Goal: Task Accomplishment & Management: Complete application form

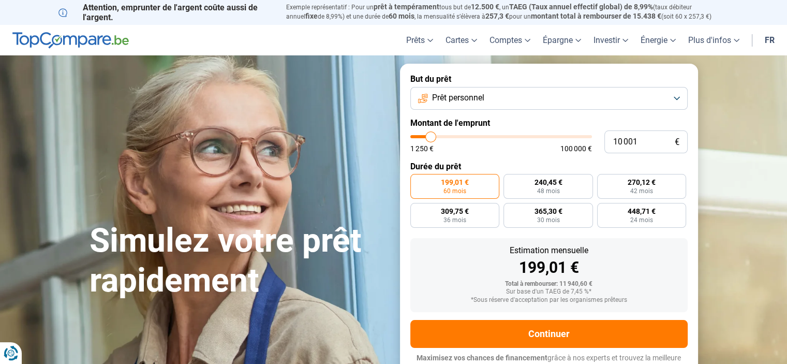
type input "10 500"
type input "10500"
type input "11 000"
type input "11000"
type input "11 500"
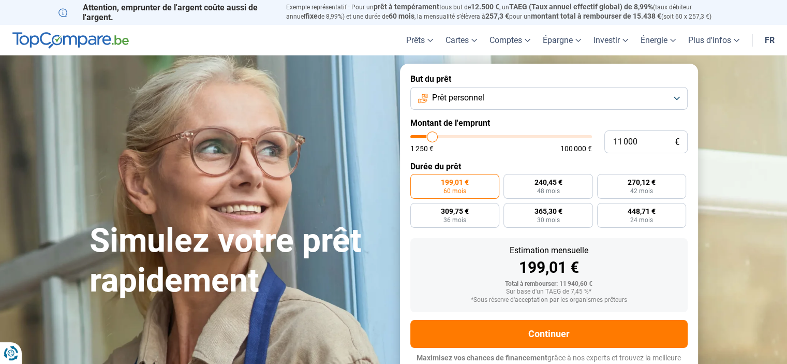
type input "11500"
type input "12 500"
type input "12500"
type input "13 250"
type input "13250"
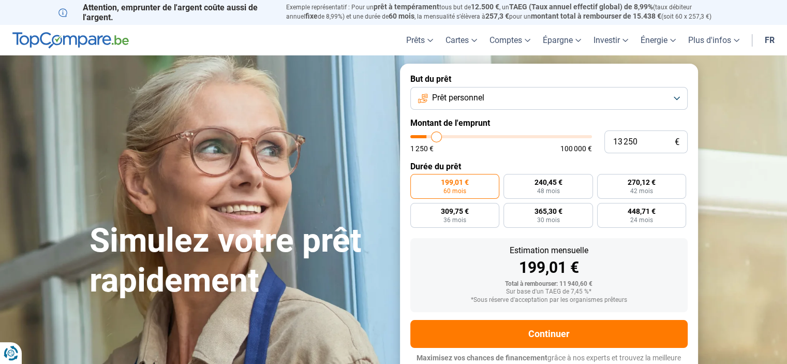
type input "14 250"
type input "14250"
type input "14 750"
type input "14750"
type input "15 000"
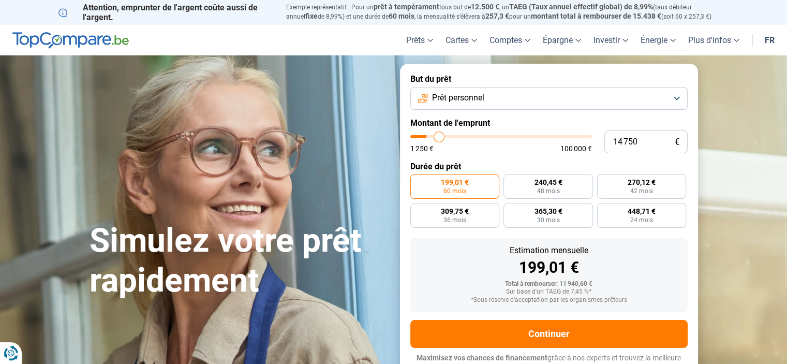
type input "15000"
type input "15 250"
type input "15250"
type input "15 500"
type input "15500"
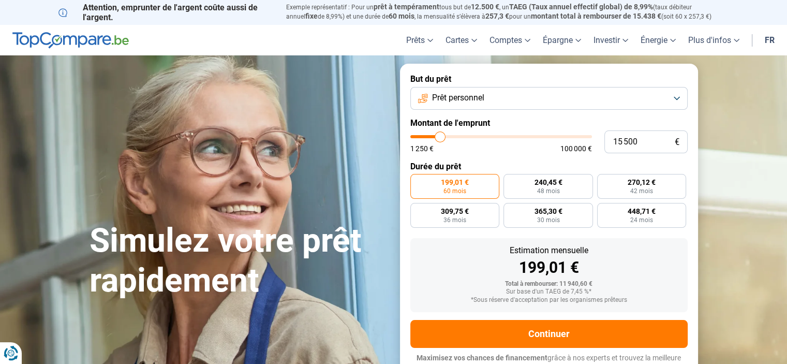
type input "15 750"
type input "15750"
type input "16 750"
type input "16750"
type input "18 750"
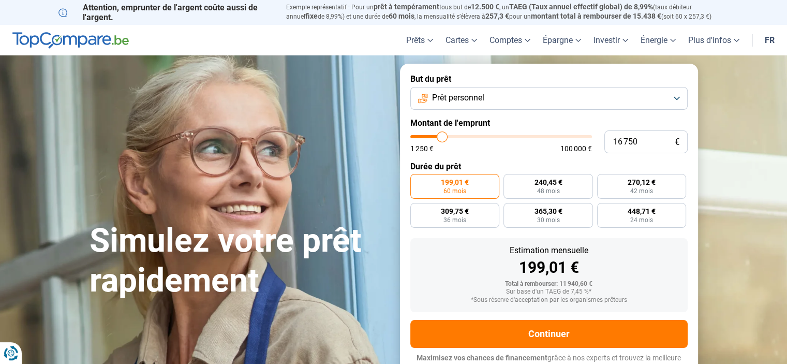
type input "18750"
type input "21 000"
type input "21000"
type input "23 000"
type input "23000"
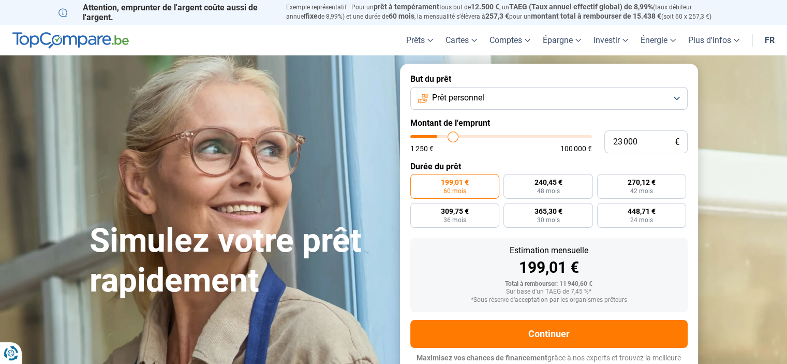
type input "25 250"
type input "25250"
type input "26 750"
type input "26750"
type input "28 750"
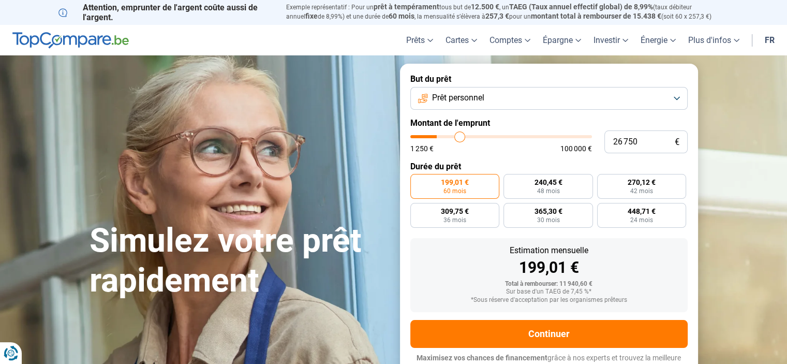
type input "28750"
type input "29 500"
type input "29500"
type input "30 250"
type input "30250"
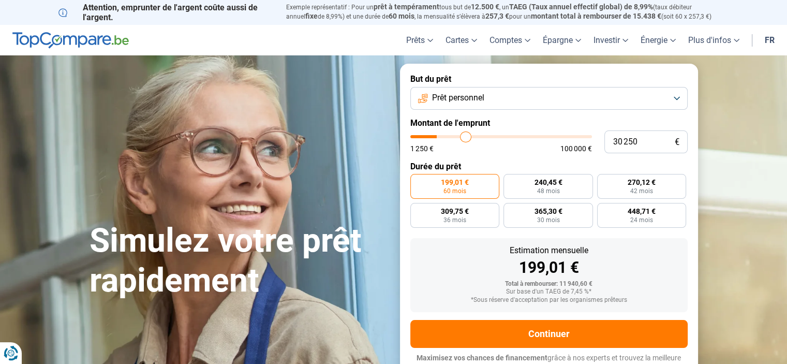
type input "30 750"
type input "30750"
type input "31 000"
type input "31000"
type input "32 000"
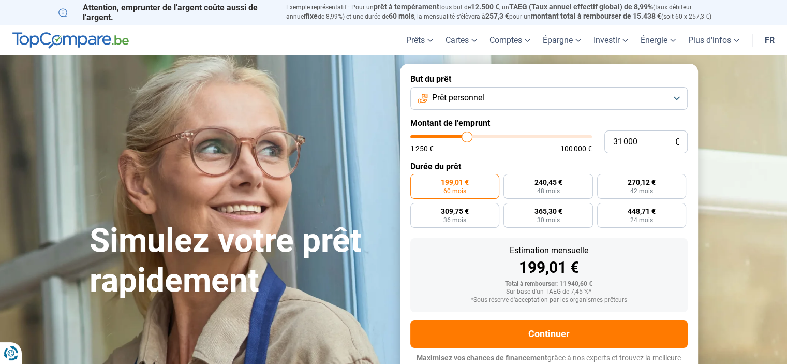
type input "32000"
type input "33 500"
type input "33500"
type input "34 500"
type input "34500"
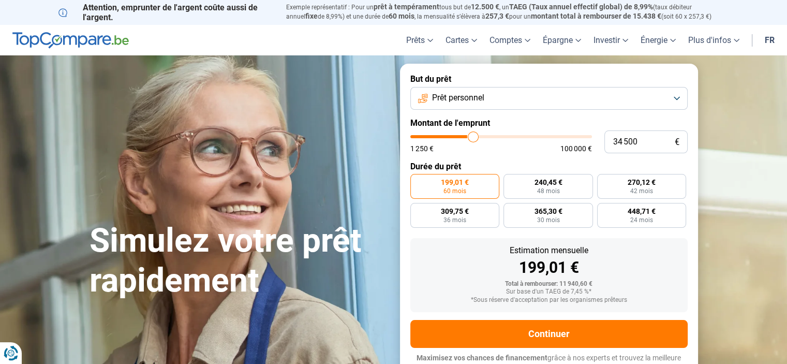
type input "35 000"
type input "35000"
type input "35 750"
type input "35750"
type input "36 500"
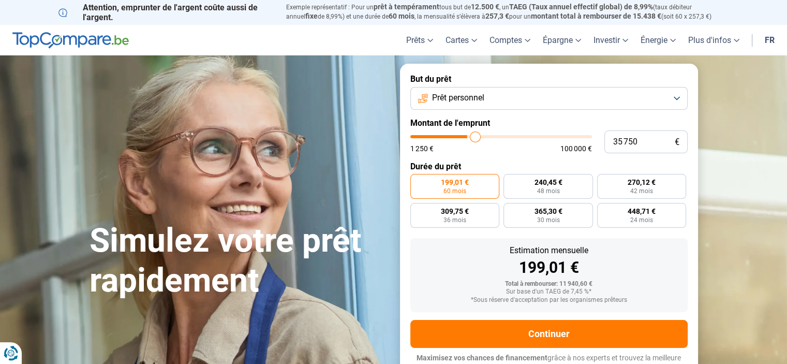
type input "36500"
type input "37 500"
type input "37500"
type input "38 250"
type input "38250"
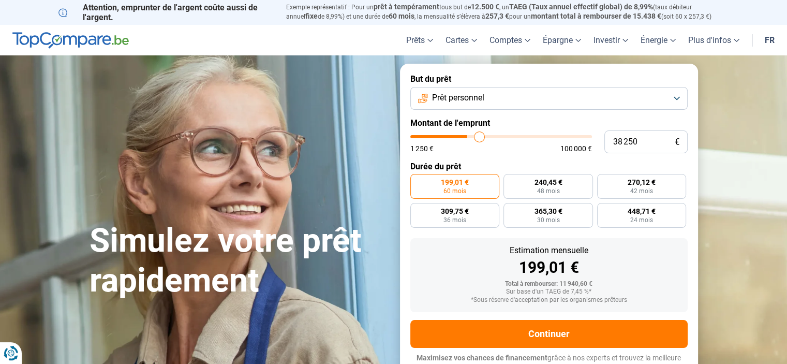
type input "38 750"
type input "38750"
type input "39 750"
type input "39750"
type input "40 500"
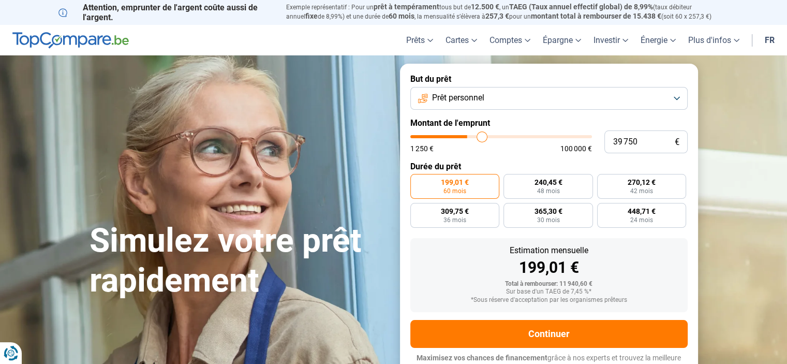
type input "40500"
type input "41 000"
type input "41000"
type input "41 750"
type input "41750"
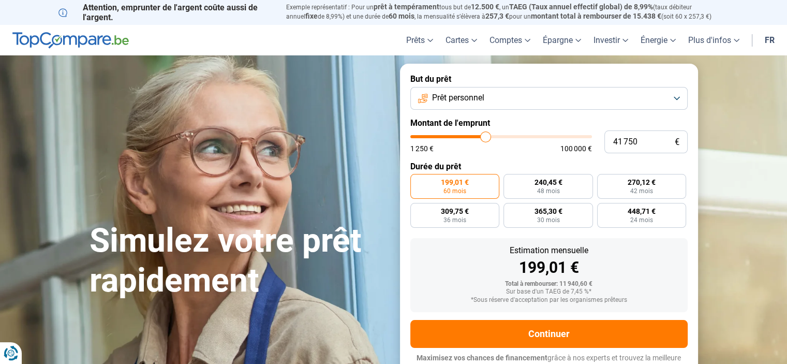
type input "42 000"
type input "42000"
type input "43 000"
type input "43000"
type input "44 250"
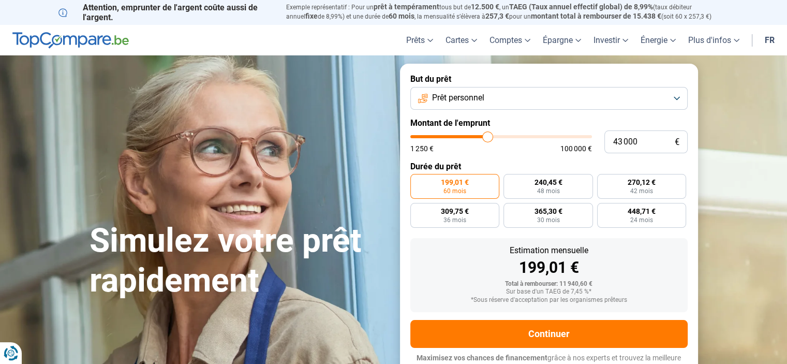
type input "44250"
type input "45 250"
type input "45250"
type input "46 000"
type input "46000"
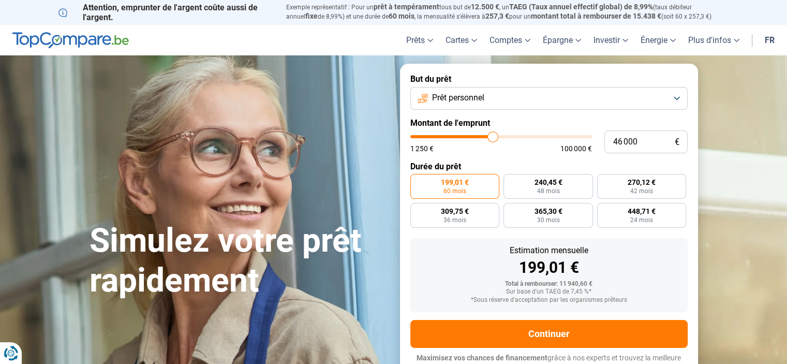
type input "46 500"
type input "46500"
type input "47 000"
type input "47000"
type input "48 500"
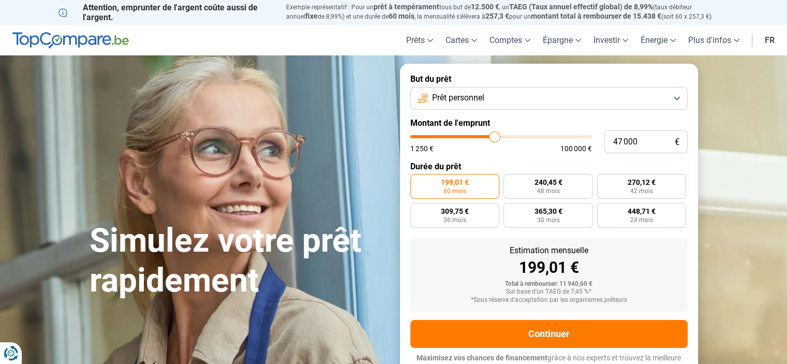
type input "48500"
type input "49 250"
type input "49250"
type input "49 750"
type input "49750"
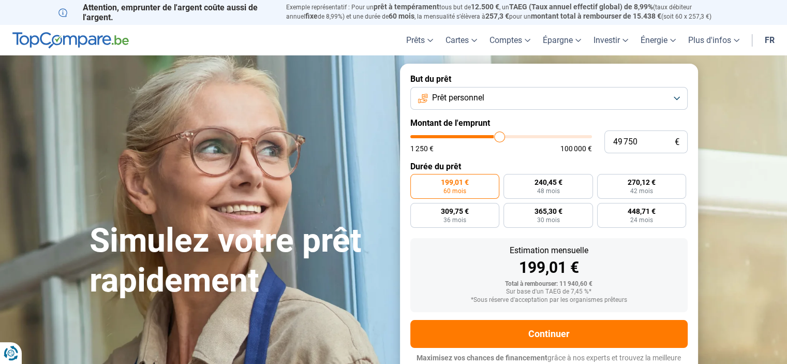
type input "50 250"
type input "50250"
type input "50 000"
type input "50000"
type input "50 250"
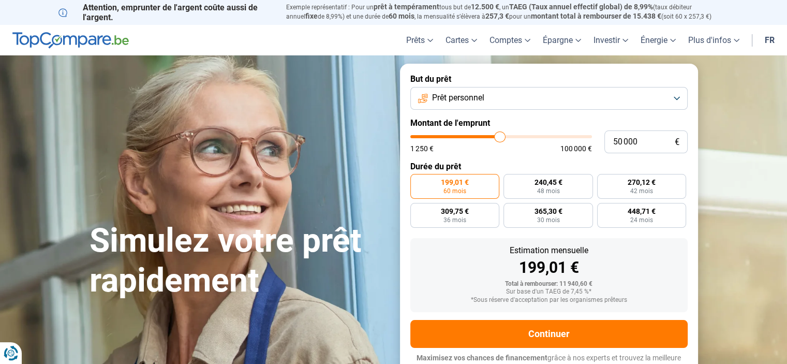
type input "50250"
type input "50 500"
type input "50500"
type input "50 750"
type input "50750"
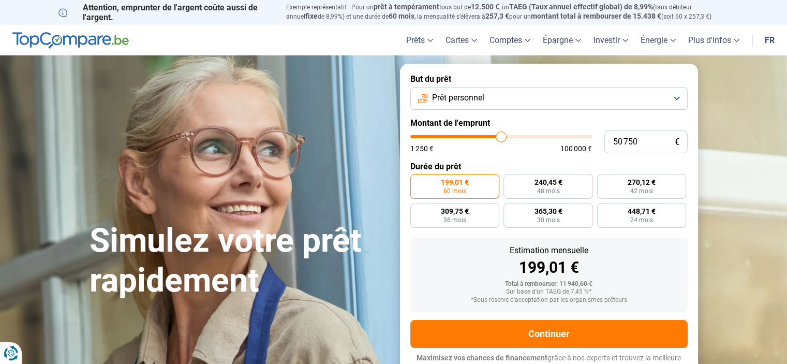
type input "51 000"
type input "51000"
type input "51 250"
type input "51250"
type input "51 500"
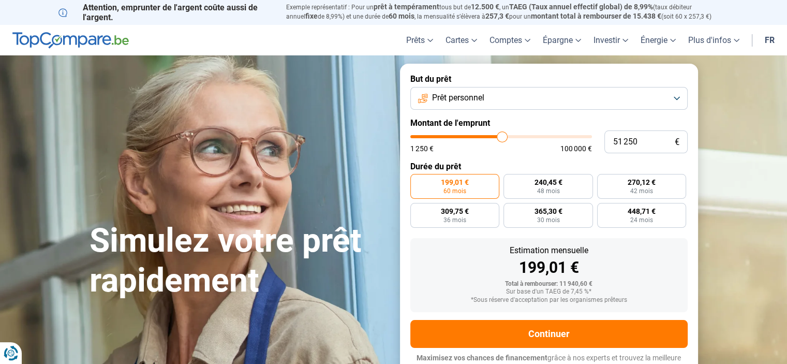
type input "51500"
type input "51 750"
type input "51750"
type input "52 000"
type input "52000"
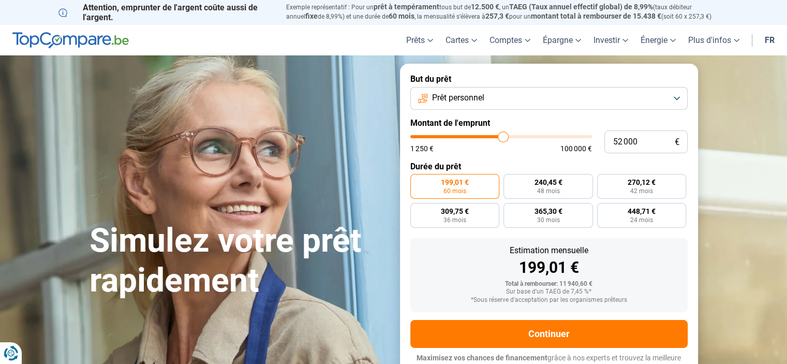
type input "52 250"
type input "52250"
type input "52 500"
type input "52500"
type input "52 750"
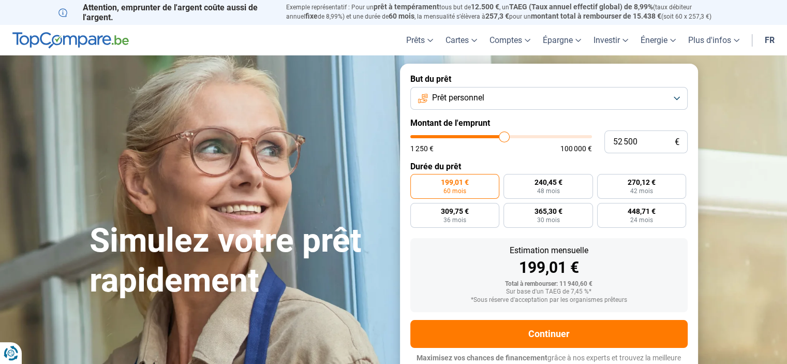
type input "52750"
type input "53 000"
type input "53000"
type input "53 500"
type input "53500"
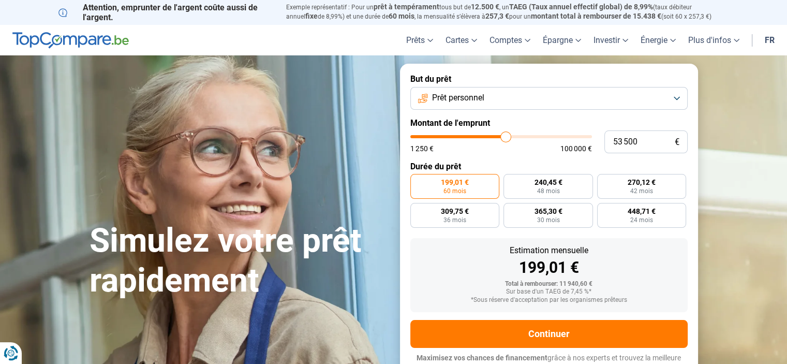
type input "53 750"
type input "53750"
type input "54 000"
type input "54000"
type input "54 250"
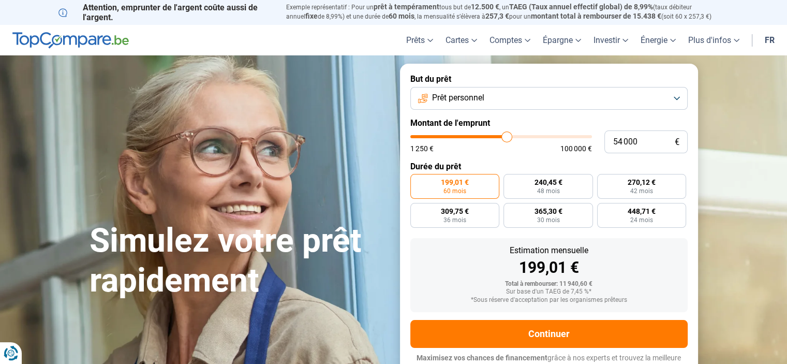
type input "54250"
type input "54 750"
type input "54750"
type input "55 000"
type input "55000"
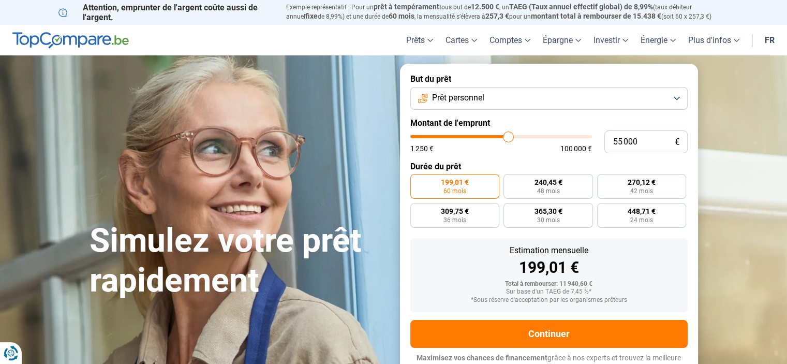
type input "55 250"
type input "55250"
type input "55 500"
drag, startPoint x: 431, startPoint y: 136, endPoint x: 509, endPoint y: 140, distance: 78.3
type input "55500"
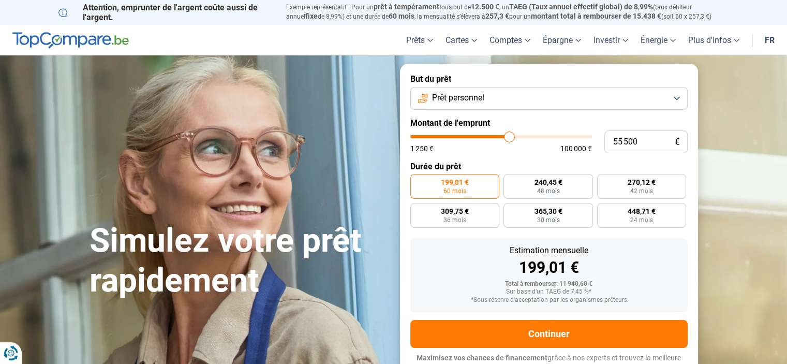
click at [509, 138] on input "range" at bounding box center [501, 136] width 182 height 3
radio input "false"
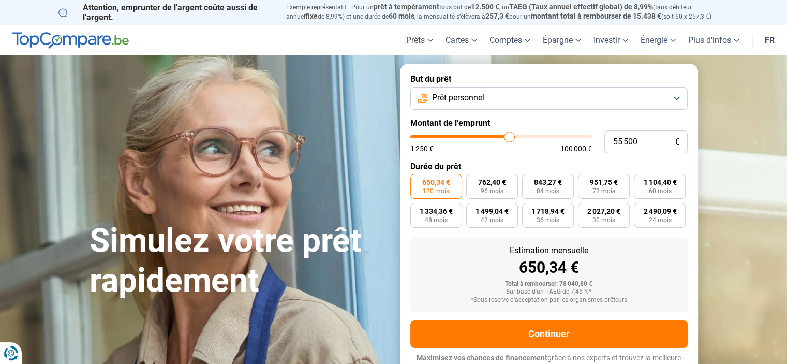
scroll to position [10, 0]
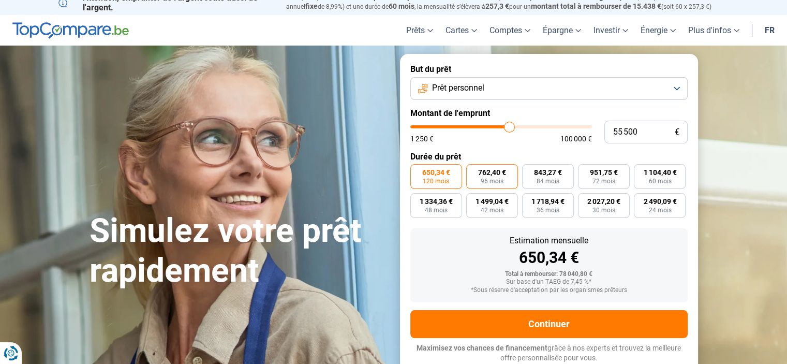
click at [491, 175] on span "762,40 €" at bounding box center [492, 172] width 28 height 7
click at [473, 171] on input "762,40 € 96 mois" at bounding box center [469, 167] width 7 height 7
radio input "true"
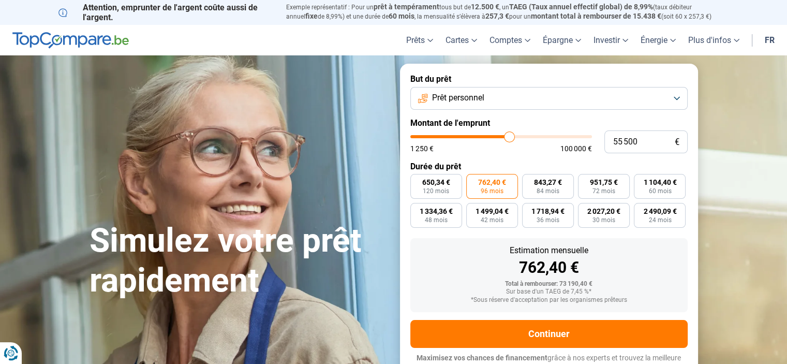
type input "55 000"
type input "55000"
type input "55 500"
type input "55500"
type input "55 750"
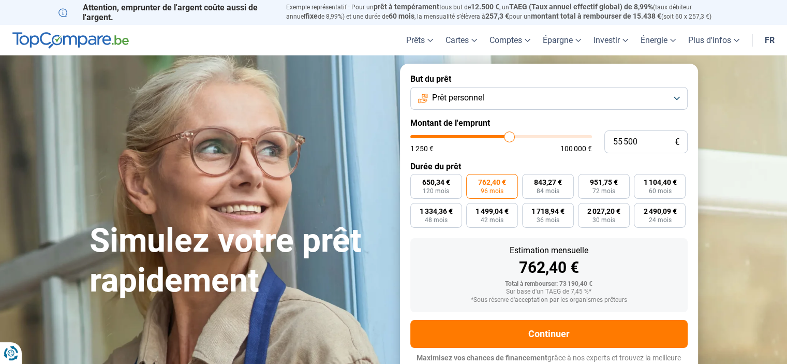
type input "55750"
type input "56 000"
type input "56000"
type input "56 250"
type input "56250"
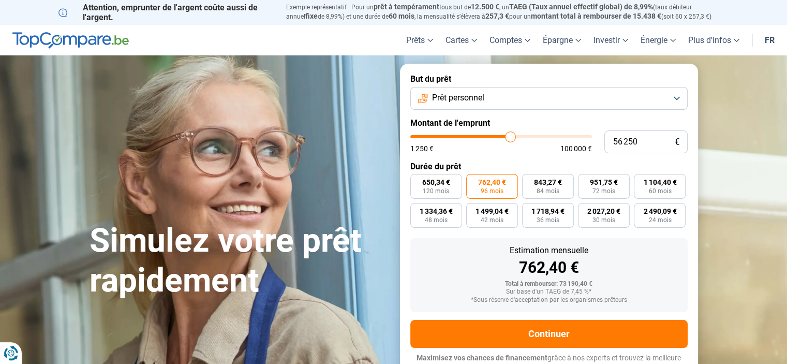
type input "56 500"
type input "56500"
type input "56 750"
type input "56750"
type input "57 000"
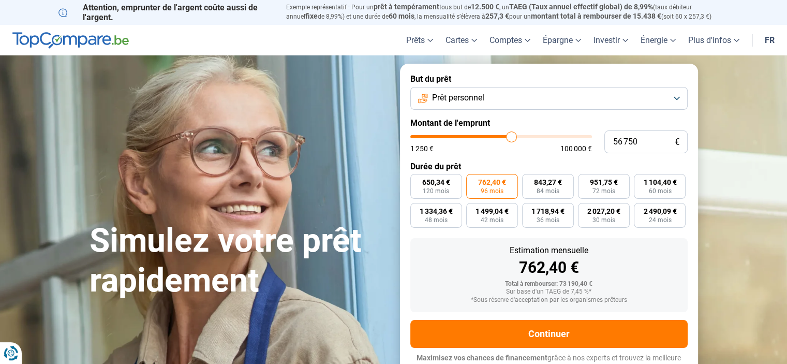
type input "57000"
type input "57 500"
type input "57500"
type input "57 750"
type input "57750"
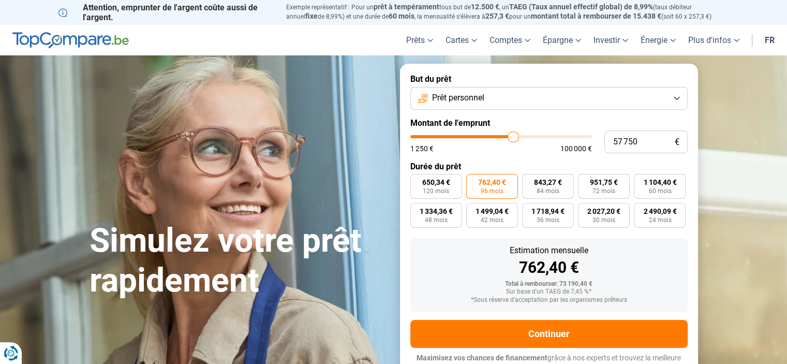
type input "58 000"
type input "58000"
type input "58 750"
type input "58750"
type input "59 500"
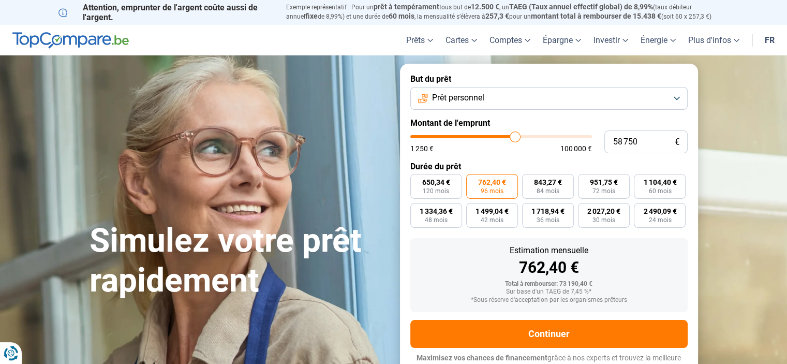
type input "59500"
type input "59 750"
type input "59750"
type input "60 000"
drag, startPoint x: 508, startPoint y: 139, endPoint x: 517, endPoint y: 136, distance: 9.7
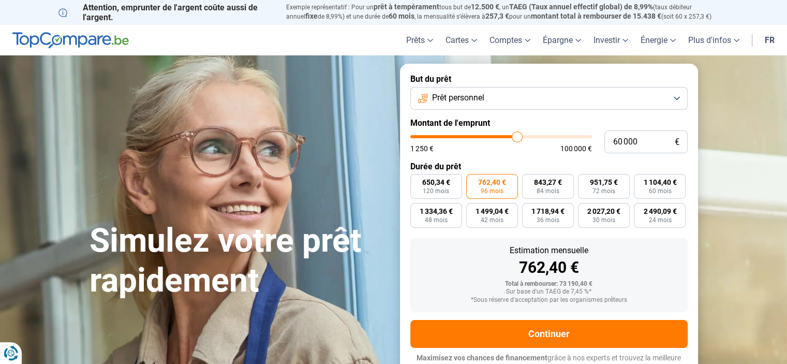
type input "60000"
click at [517, 136] on input "range" at bounding box center [501, 136] width 182 height 3
radio input "true"
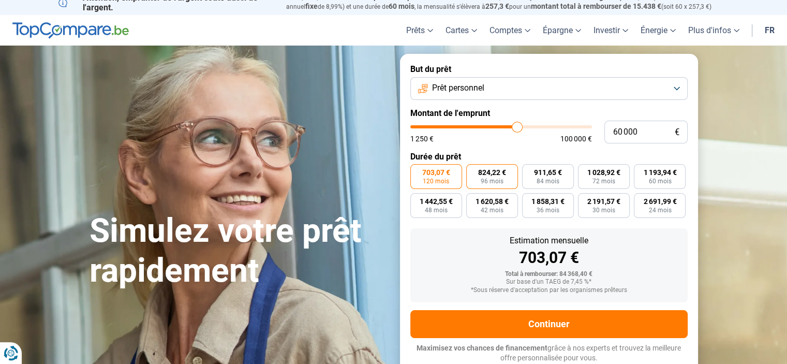
click at [488, 171] on span "824,22 €" at bounding box center [492, 172] width 28 height 7
click at [473, 171] on input "824,22 € 96 mois" at bounding box center [469, 167] width 7 height 7
radio input "true"
click at [517, 128] on input "range" at bounding box center [501, 126] width 182 height 3
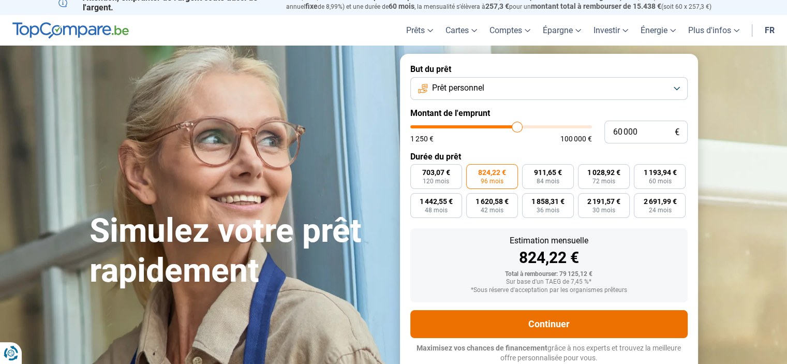
click at [554, 320] on button "Continuer" at bounding box center [548, 324] width 277 height 28
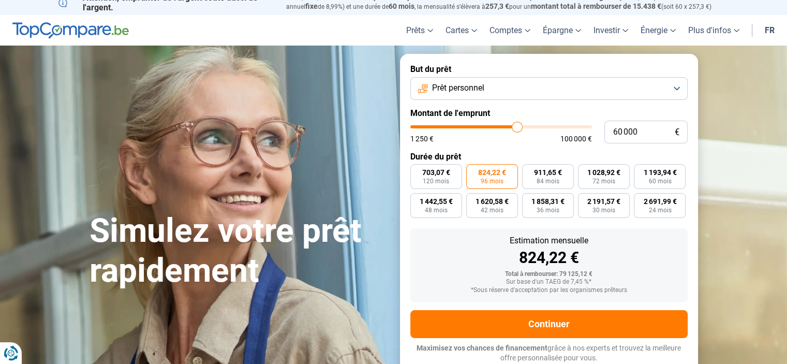
type input "60 250"
type input "60250"
type input "60 000"
type input "60000"
type input "59 750"
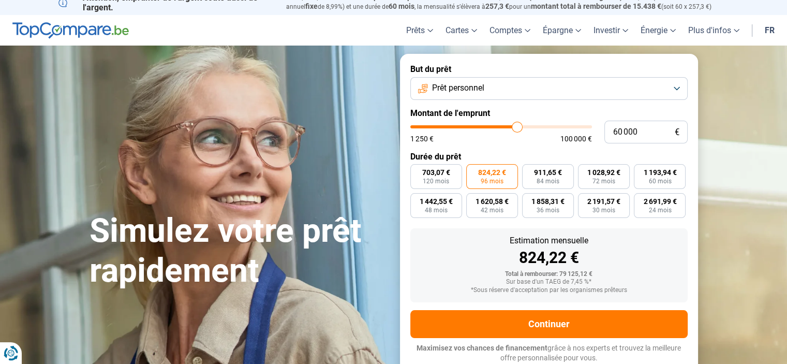
type input "59750"
type input "59 500"
type input "59500"
type input "59 250"
type input "59250"
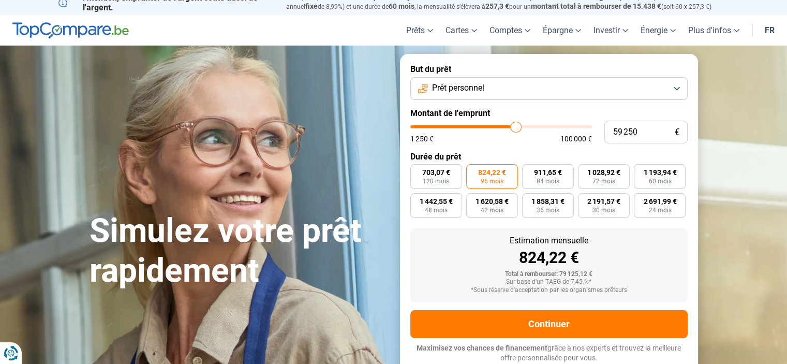
type input "59 000"
type input "59000"
type input "58 750"
type input "58750"
type input "58 500"
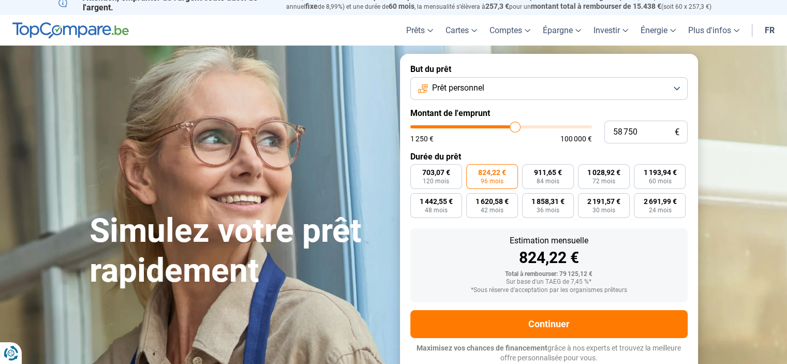
type input "58500"
type input "57 750"
type input "57750"
click at [513, 128] on input "range" at bounding box center [501, 126] width 182 height 3
radio input "true"
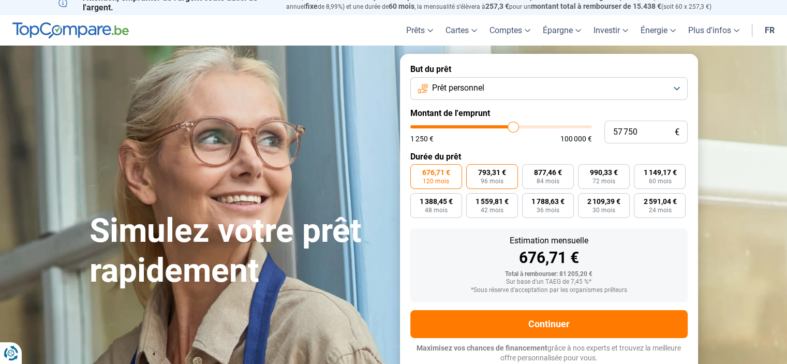
click at [496, 172] on span "793,31 €" at bounding box center [492, 172] width 28 height 7
click at [473, 171] on input "793,31 € 96 mois" at bounding box center [469, 167] width 7 height 7
radio input "true"
type input "56 500"
type input "56500"
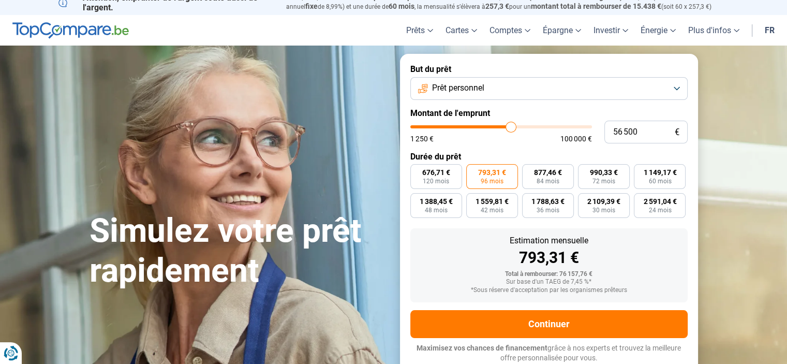
type input "56 250"
type input "56250"
type input "56 750"
type input "56750"
type input "57 000"
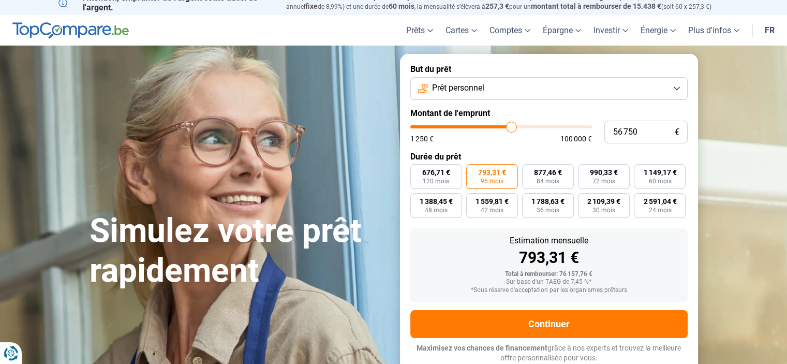
type input "57000"
type input "56 750"
type input "56750"
type input "56 250"
type input "56250"
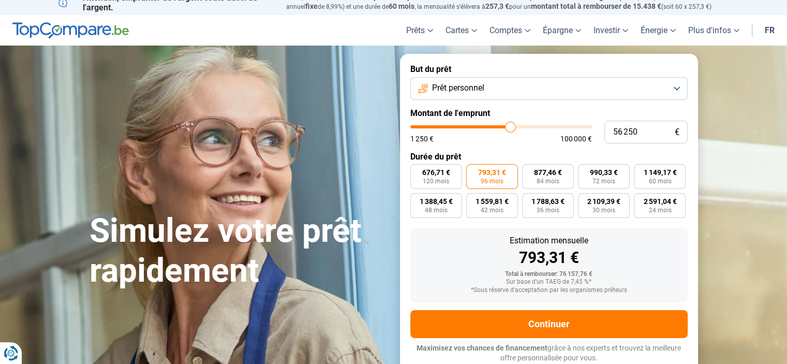
click at [510, 128] on input "range" at bounding box center [501, 126] width 182 height 3
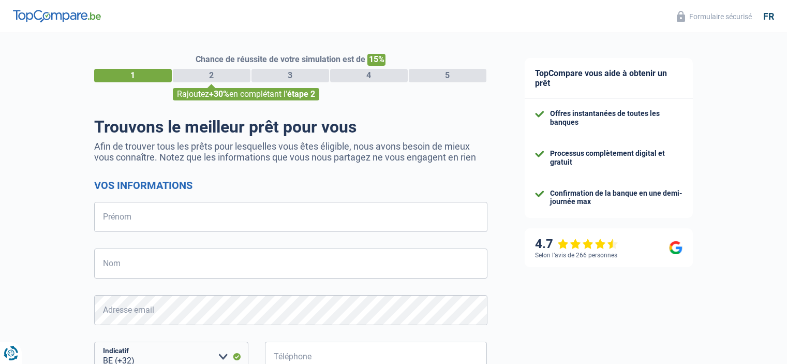
select select "32"
